Goal: Task Accomplishment & Management: Use online tool/utility

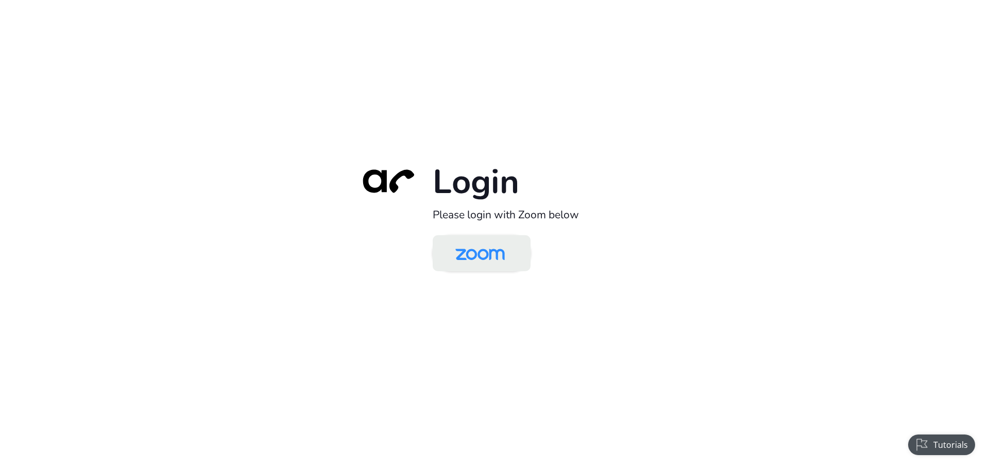
click at [486, 256] on img at bounding box center [480, 253] width 71 height 33
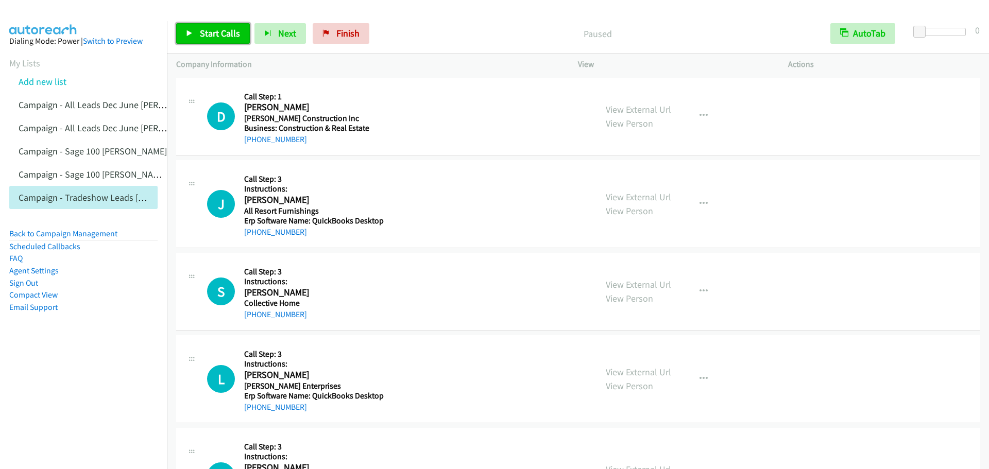
click at [208, 26] on link "Start Calls" at bounding box center [213, 33] width 74 height 21
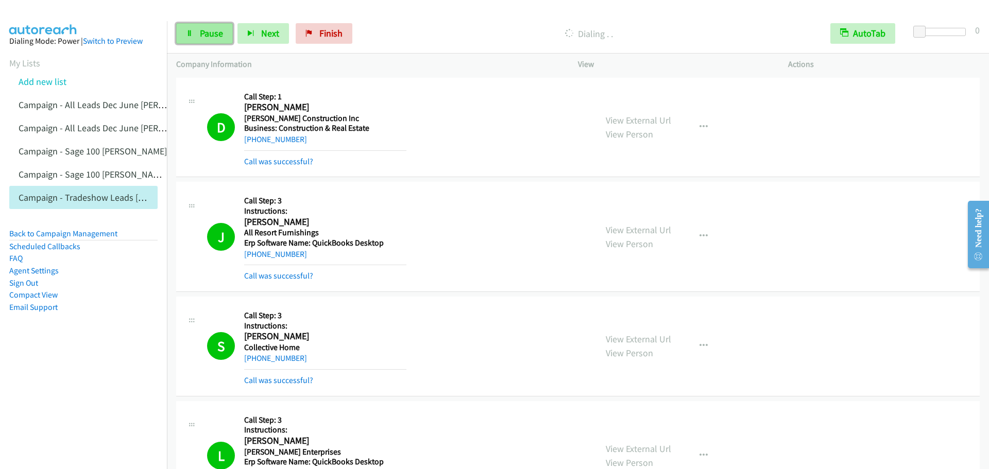
click at [205, 29] on span "Pause" at bounding box center [211, 33] width 23 height 12
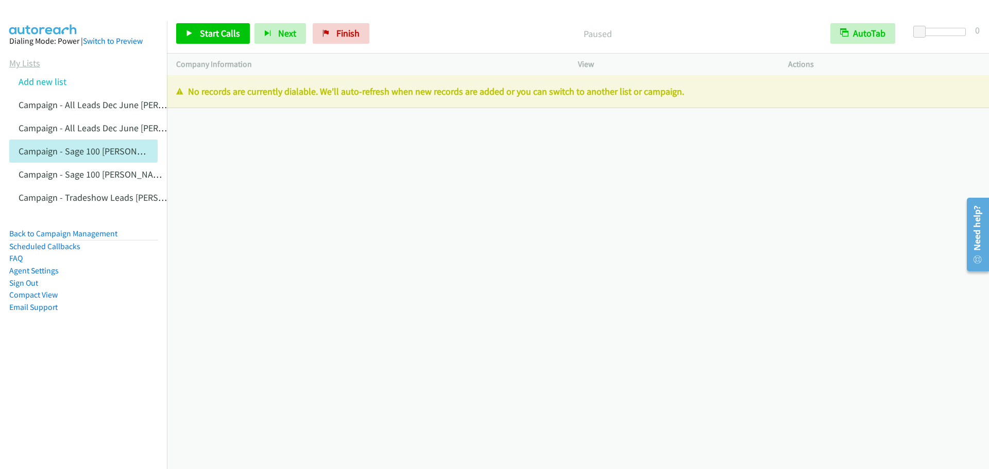
click at [23, 60] on link "My Lists" at bounding box center [24, 63] width 31 height 12
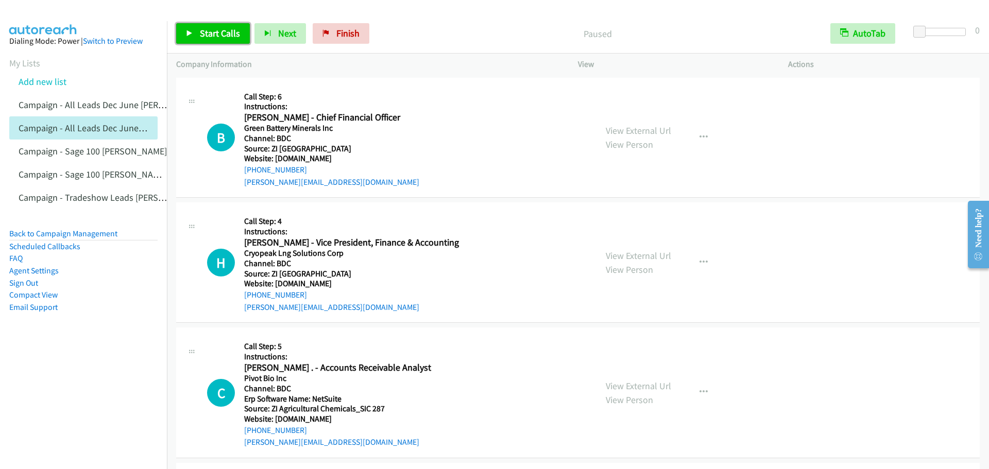
click at [215, 29] on span "Start Calls" at bounding box center [220, 33] width 40 height 12
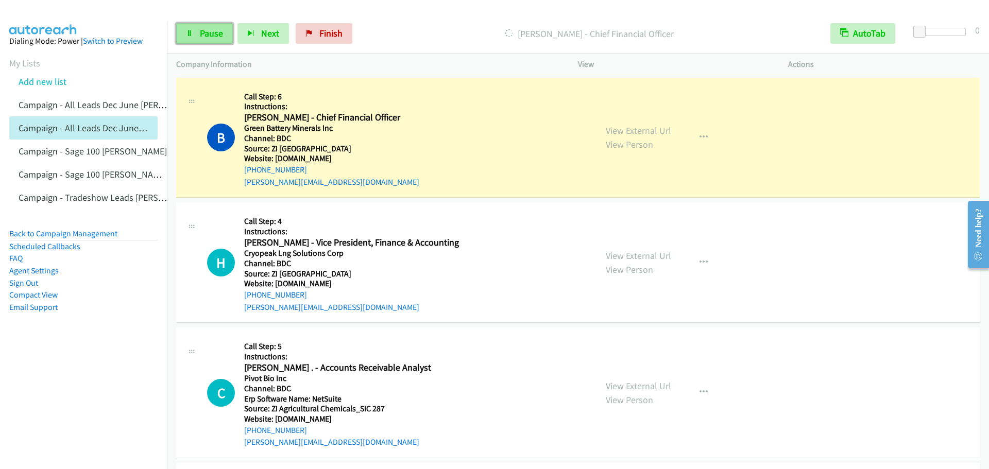
click at [208, 29] on span "Pause" at bounding box center [211, 33] width 23 height 12
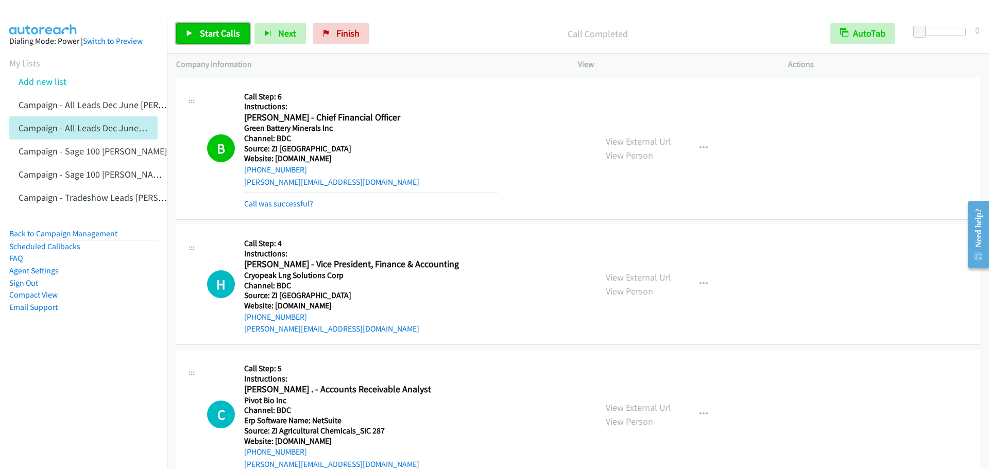
click at [216, 38] on span "Start Calls" at bounding box center [220, 33] width 40 height 12
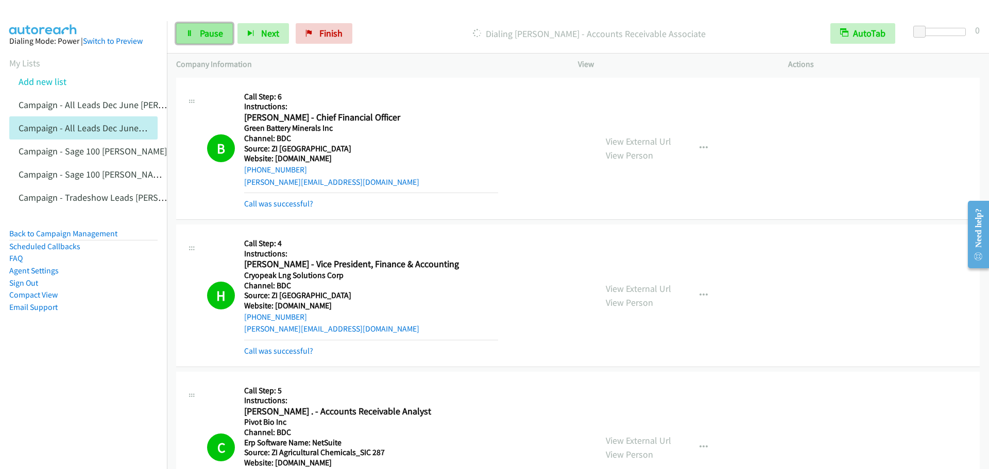
click at [202, 35] on span "Pause" at bounding box center [211, 33] width 23 height 12
click at [196, 28] on link "Start Calls" at bounding box center [213, 33] width 74 height 21
click at [203, 33] on span "Pause" at bounding box center [211, 33] width 23 height 12
click at [203, 33] on span "Start Calls" at bounding box center [220, 33] width 40 height 12
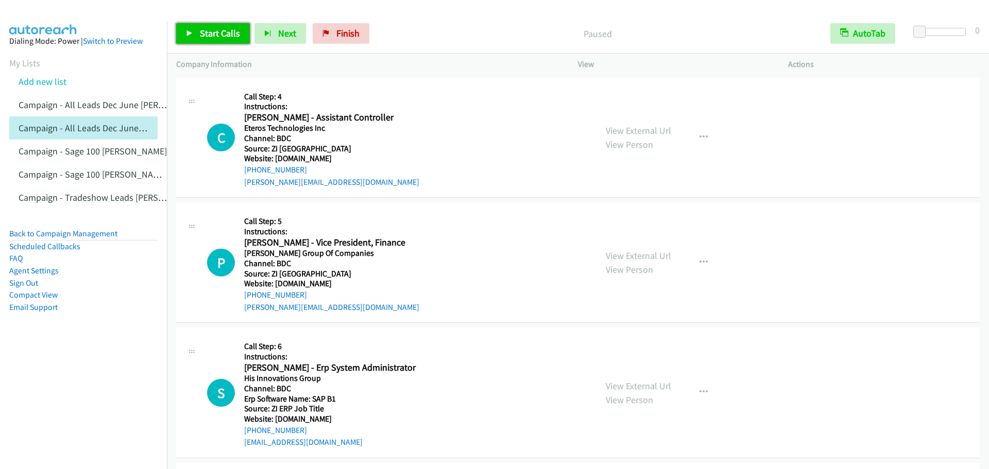
click at [195, 35] on link "Start Calls" at bounding box center [213, 33] width 74 height 21
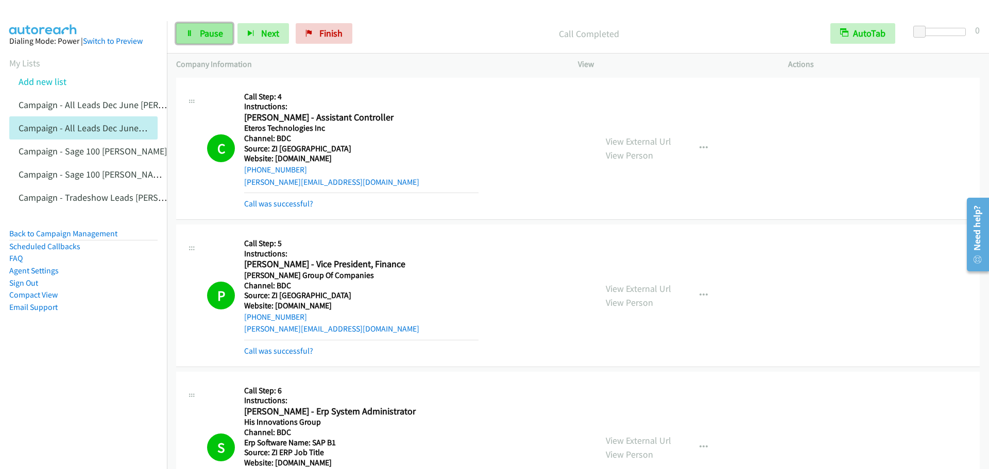
click at [194, 32] on link "Pause" at bounding box center [204, 33] width 57 height 21
click at [243, 40] on link "Start Calls" at bounding box center [213, 33] width 74 height 21
click at [209, 31] on span "Pause" at bounding box center [211, 33] width 23 height 12
click at [210, 32] on span "Start Calls" at bounding box center [220, 33] width 40 height 12
